Goal: Transaction & Acquisition: Obtain resource

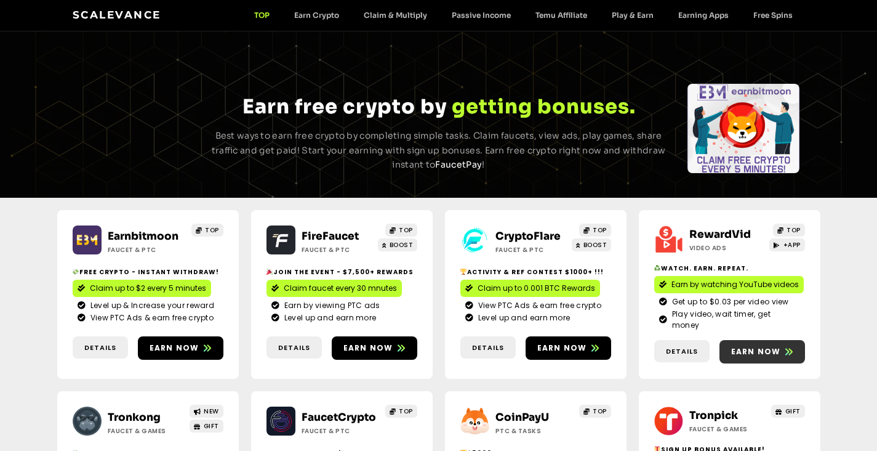
click at [755, 346] on span "Earn now" at bounding box center [756, 351] width 50 height 11
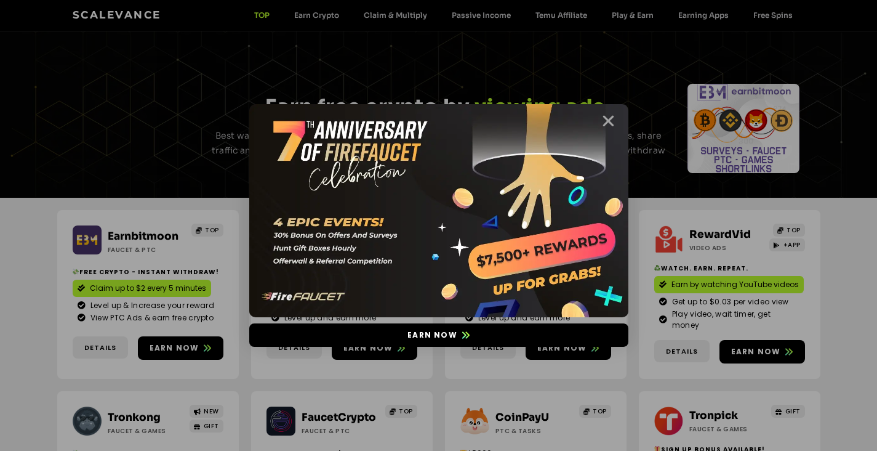
click at [610, 121] on icon "Close" at bounding box center [608, 120] width 15 height 15
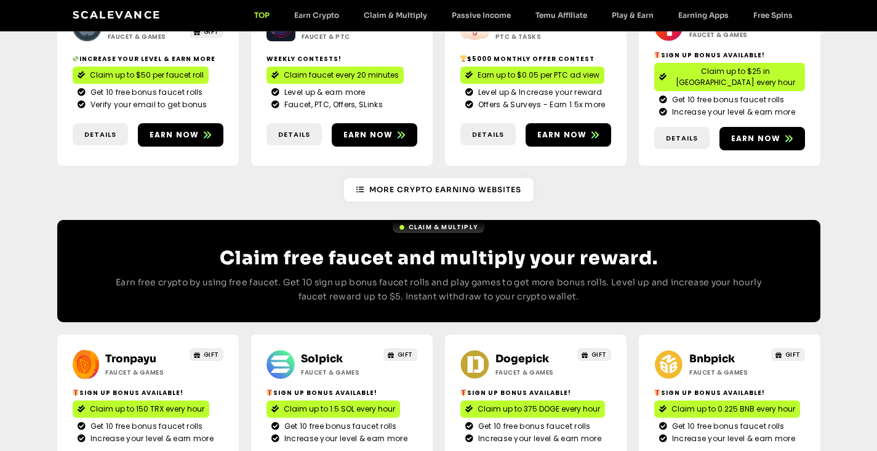
scroll to position [372, 0]
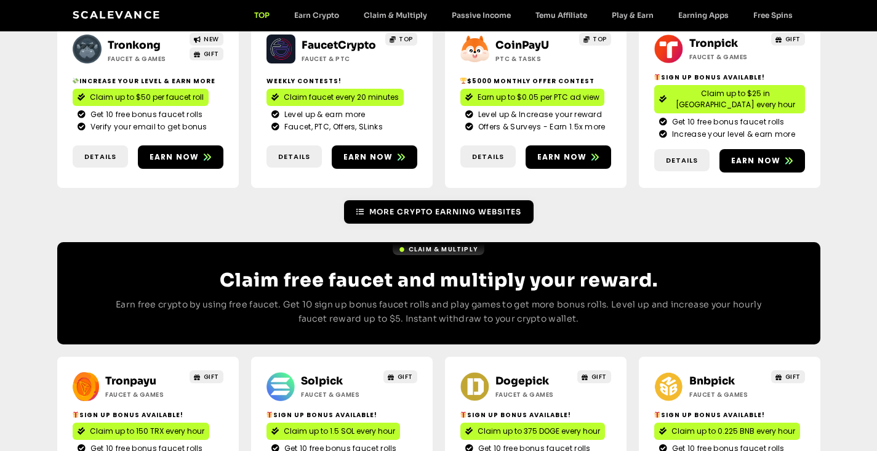
click at [454, 200] on link "More Crypto Earning Websites" at bounding box center [439, 211] width 190 height 23
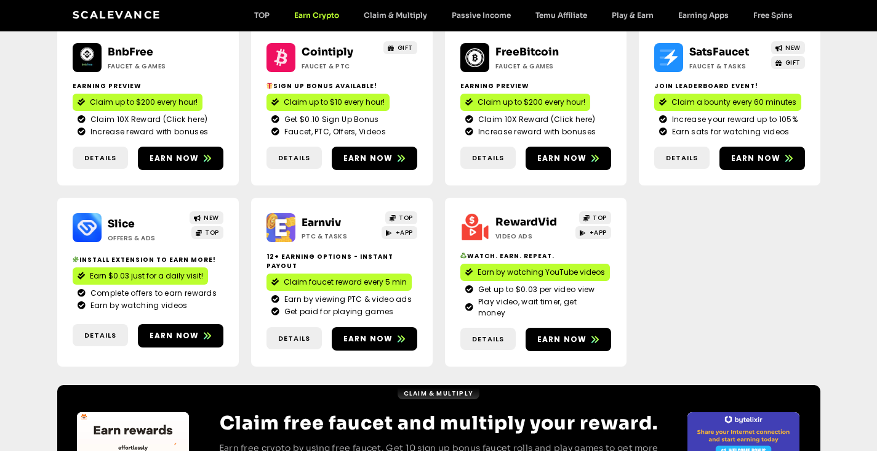
scroll to position [347, 0]
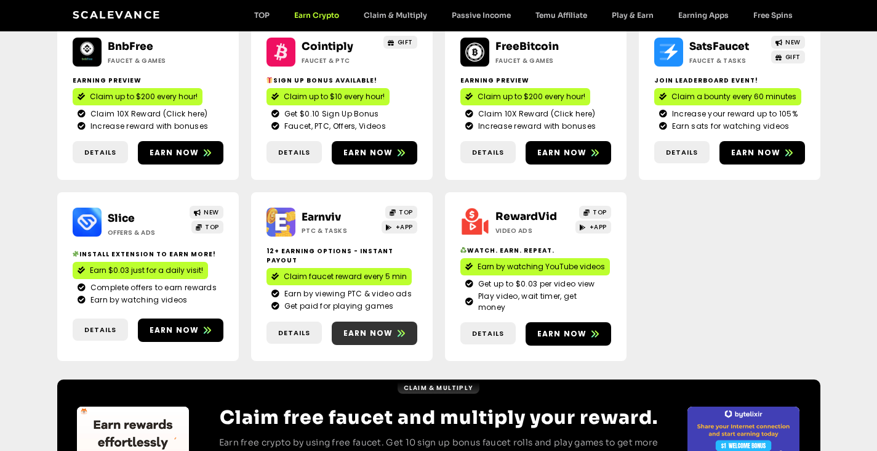
click at [380, 328] on span "Earn now" at bounding box center [369, 333] width 50 height 11
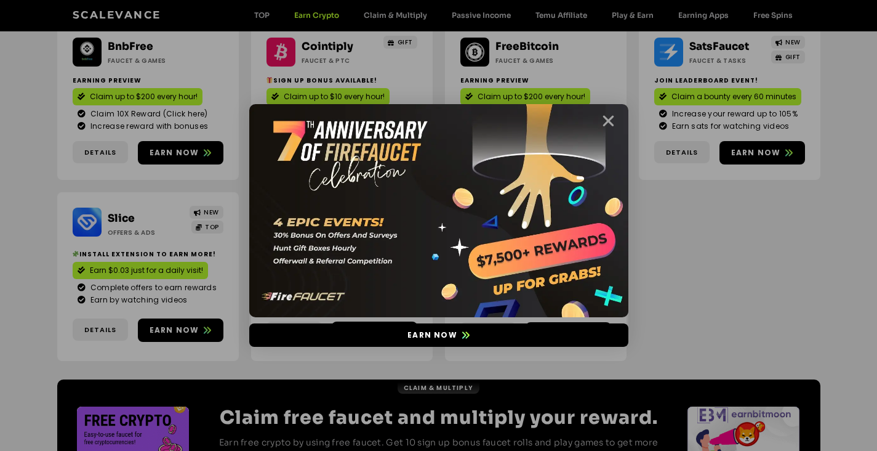
click at [608, 118] on icon "Close" at bounding box center [608, 120] width 15 height 15
